Goal: Obtain resource: Download file/media

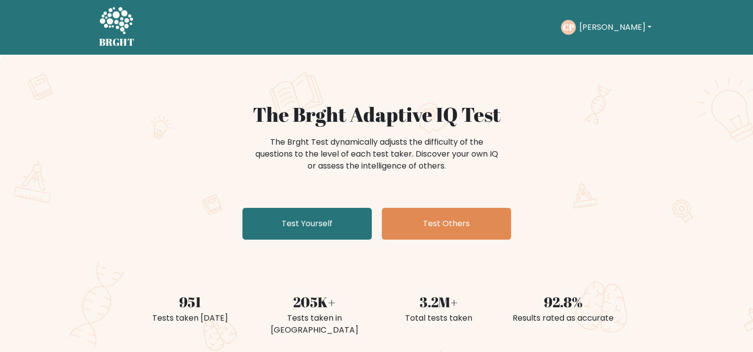
click at [613, 22] on button "[PERSON_NAME]" at bounding box center [615, 27] width 78 height 13
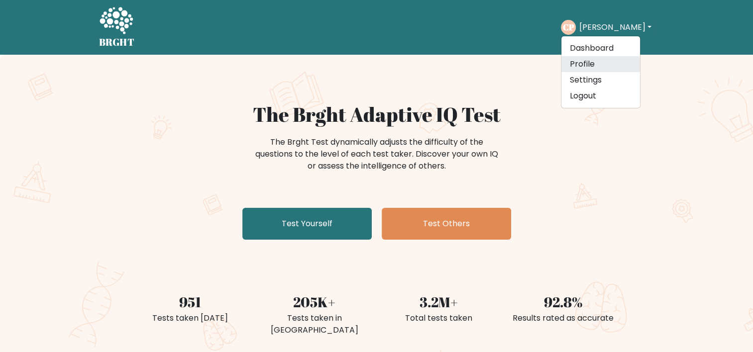
click at [597, 61] on link "Profile" at bounding box center [600, 64] width 79 height 16
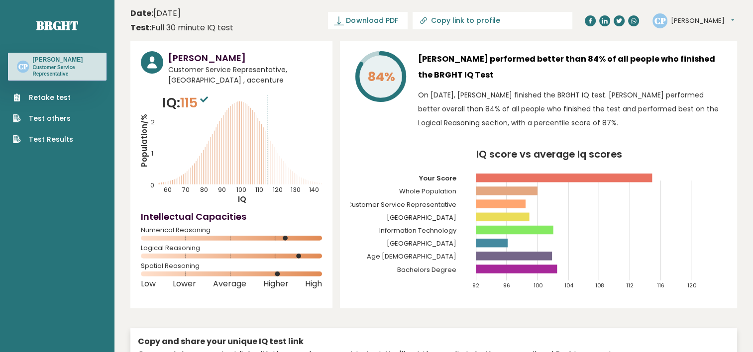
click at [398, 22] on span "Download PDF" at bounding box center [372, 20] width 52 height 10
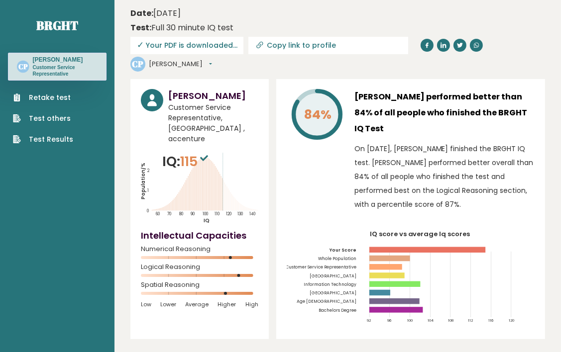
click at [507, 20] on div "Date: [DATE] Test: Full 30 minute IQ test" at bounding box center [330, 20] width 400 height 26
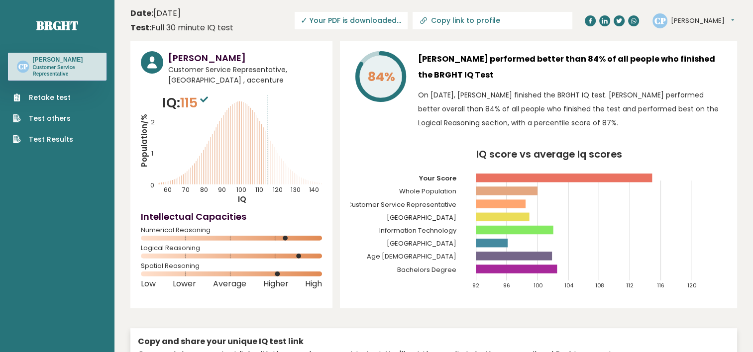
click at [524, 26] on link "Copy link to profile" at bounding box center [493, 20] width 160 height 17
type input "[URL][DOMAIN_NAME][PERSON_NAME]"
drag, startPoint x: 524, startPoint y: 26, endPoint x: 510, endPoint y: 39, distance: 18.7
